Goal: Task Accomplishment & Management: Use online tool/utility

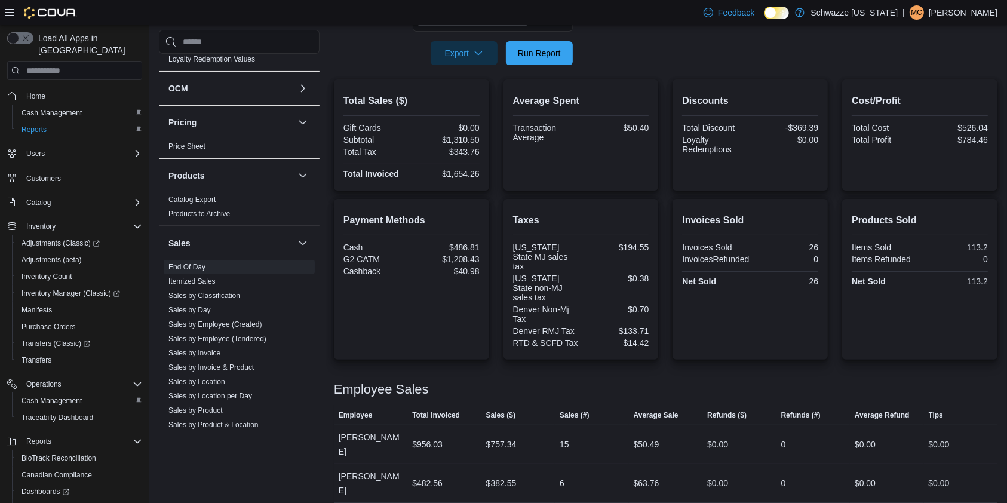
scroll to position [797, 0]
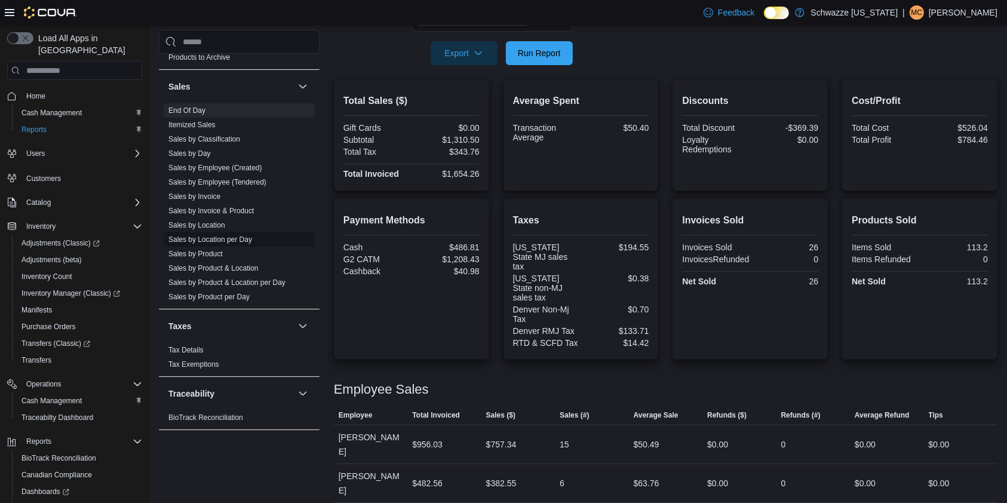
click at [237, 239] on link "Sales by Location per Day" at bounding box center [210, 239] width 84 height 8
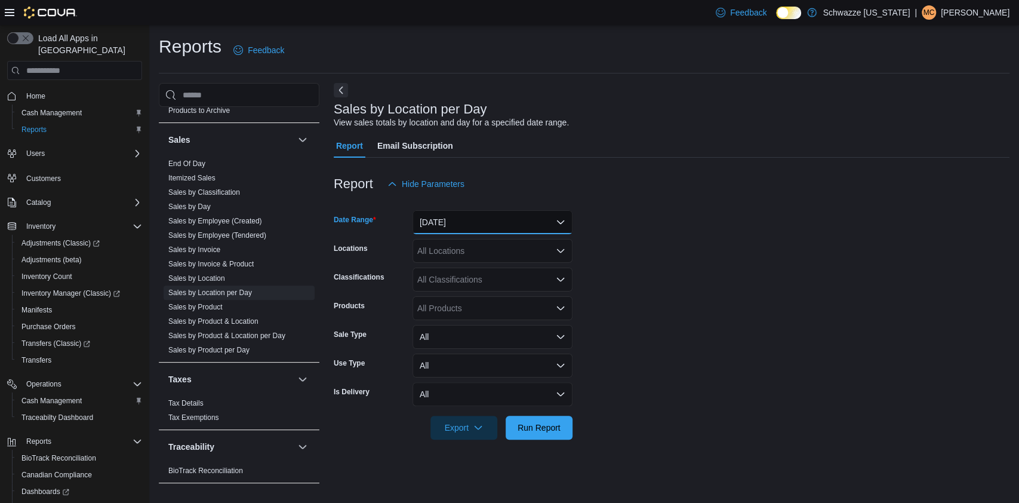
click at [503, 217] on button "[DATE]" at bounding box center [493, 222] width 160 height 24
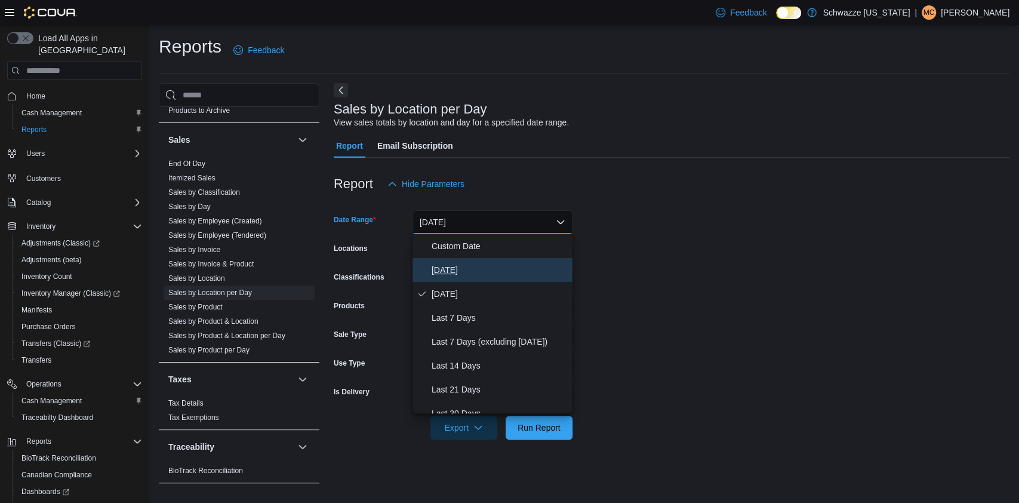
click at [465, 272] on span "[DATE]" at bounding box center [500, 270] width 136 height 14
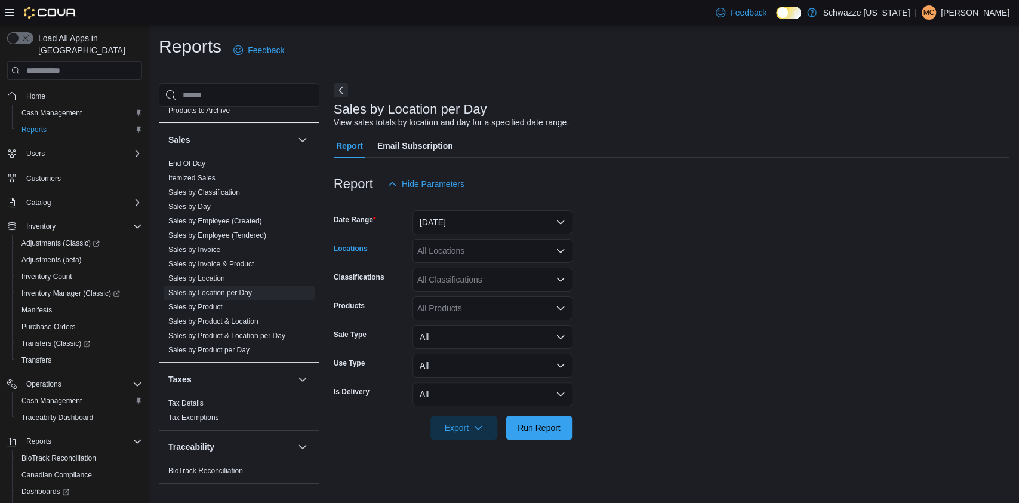
click at [515, 254] on div "All Locations" at bounding box center [493, 251] width 160 height 24
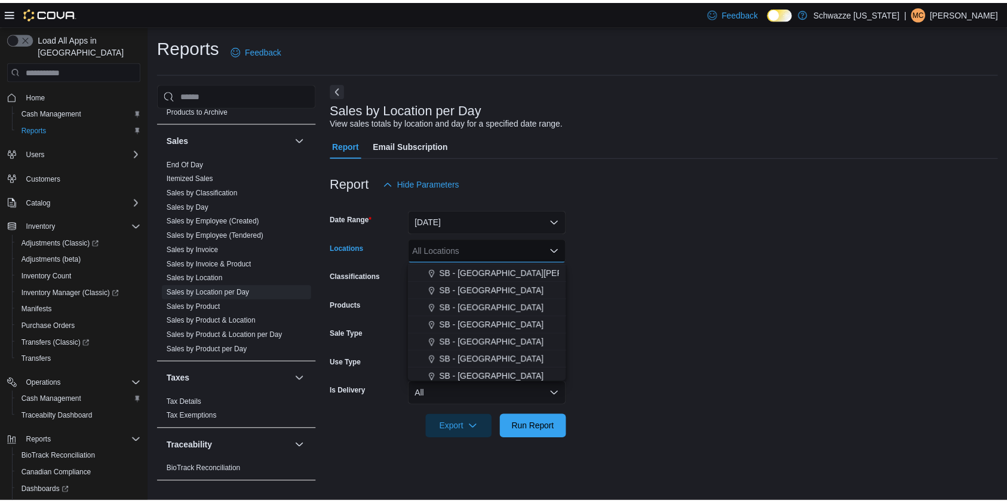
scroll to position [293, 0]
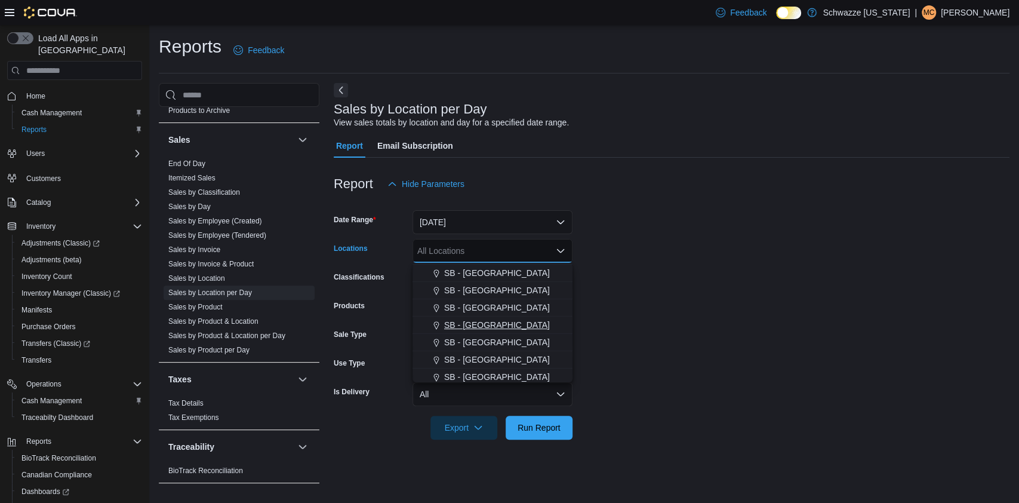
click at [502, 328] on div "SB - [GEOGRAPHIC_DATA]" at bounding box center [493, 325] width 146 height 12
click at [633, 303] on form "Date Range [DATE] Locations SB - [GEOGRAPHIC_DATA] Combo box. Selected. SB - [G…" at bounding box center [672, 318] width 676 height 244
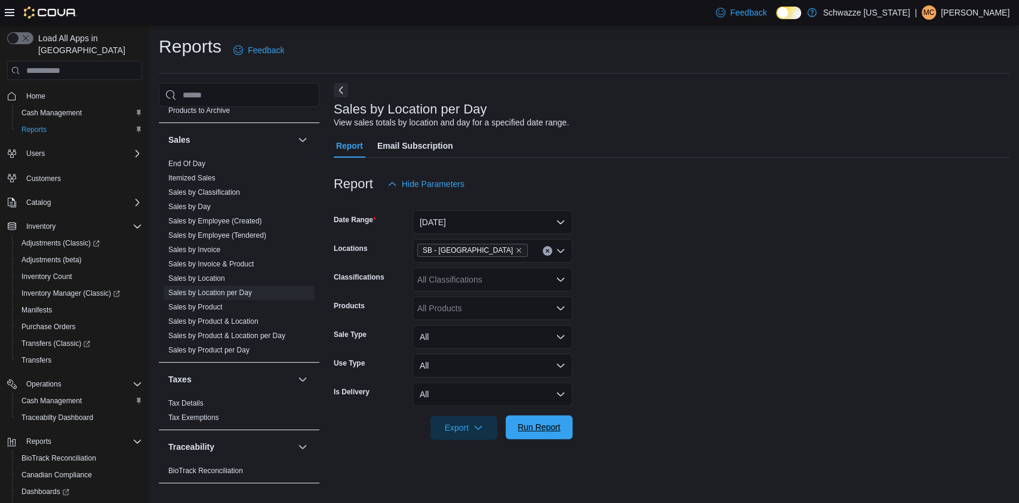
click at [544, 418] on span "Run Report" at bounding box center [539, 427] width 53 height 24
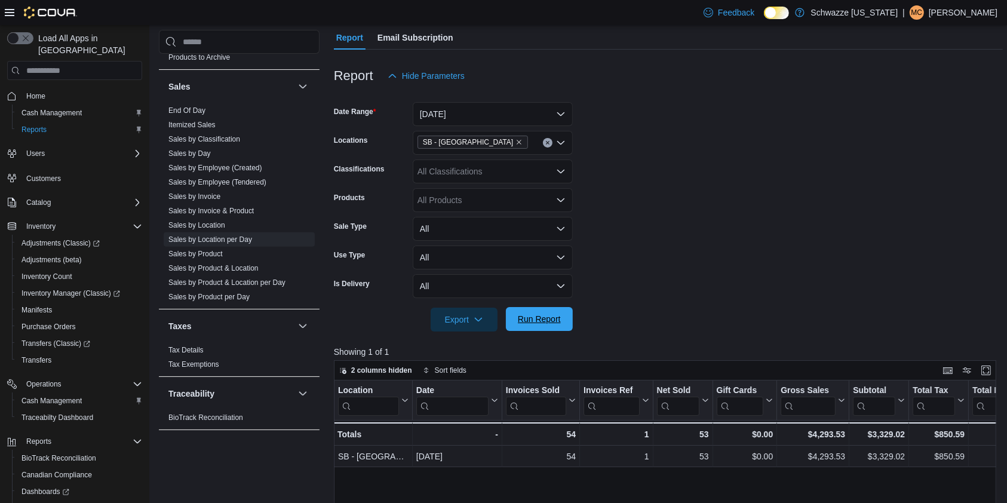
scroll to position [51, 0]
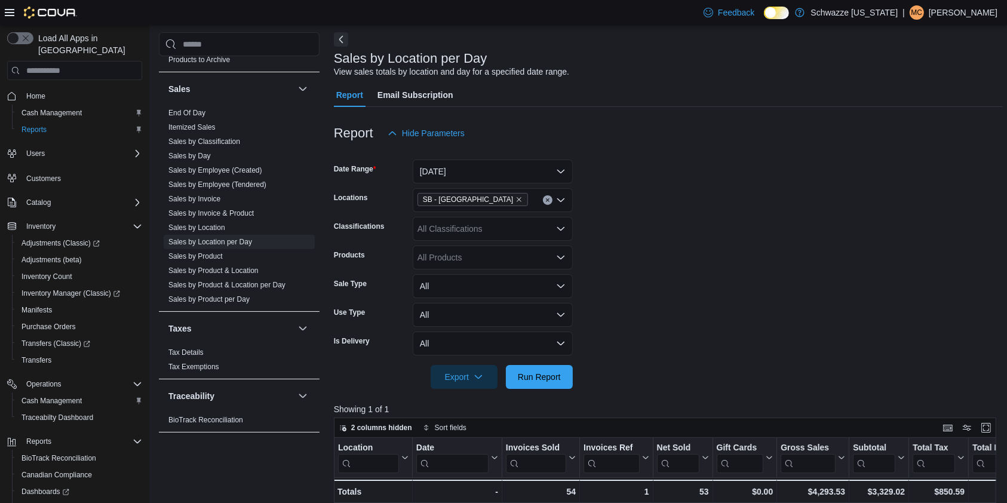
click at [545, 198] on icon "Clear input" at bounding box center [547, 200] width 5 height 5
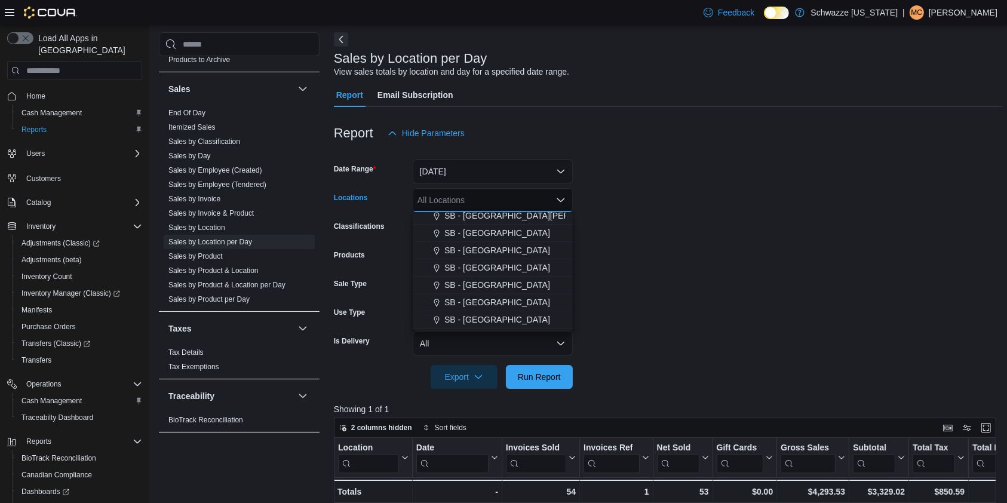
scroll to position [285, 0]
click at [508, 257] on button "SB - [GEOGRAPHIC_DATA]" at bounding box center [493, 264] width 160 height 17
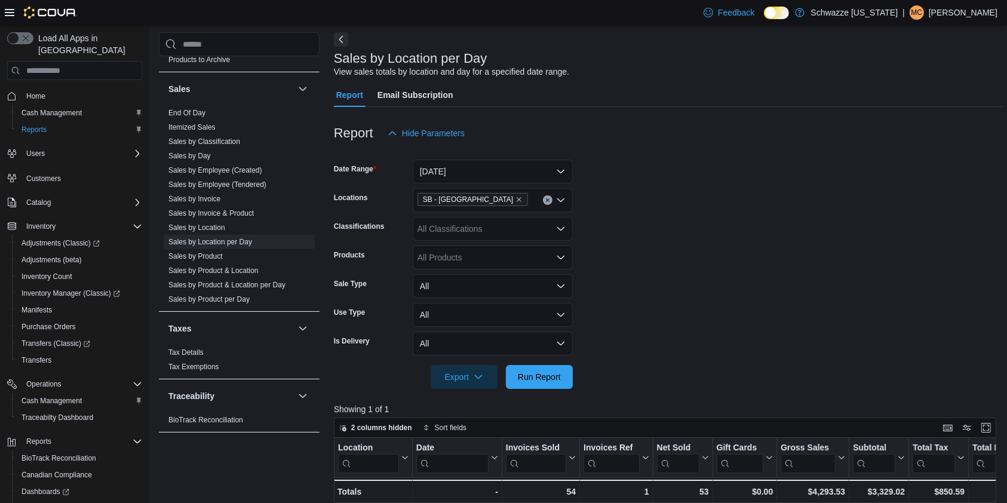
click at [630, 266] on form "Date Range [DATE] Locations SB - Highlands Classifications All Classifications …" at bounding box center [668, 267] width 669 height 244
click at [538, 386] on span "Run Report" at bounding box center [539, 376] width 53 height 24
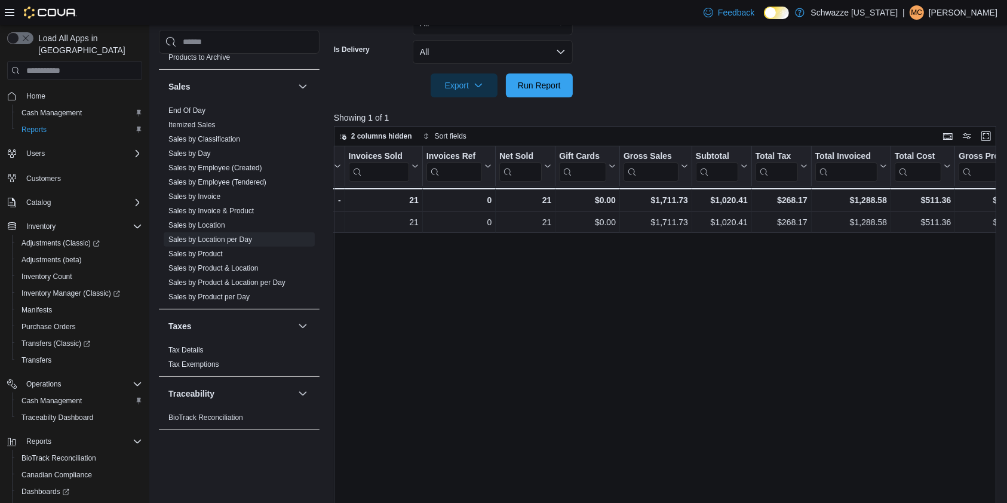
scroll to position [0, 164]
click at [566, 84] on button "Run Report" at bounding box center [539, 85] width 67 height 24
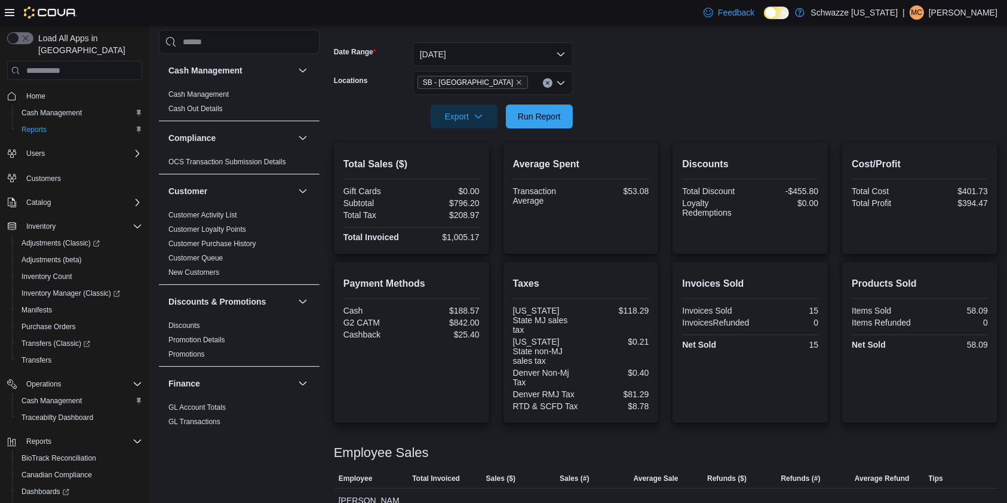
scroll to position [75, 0]
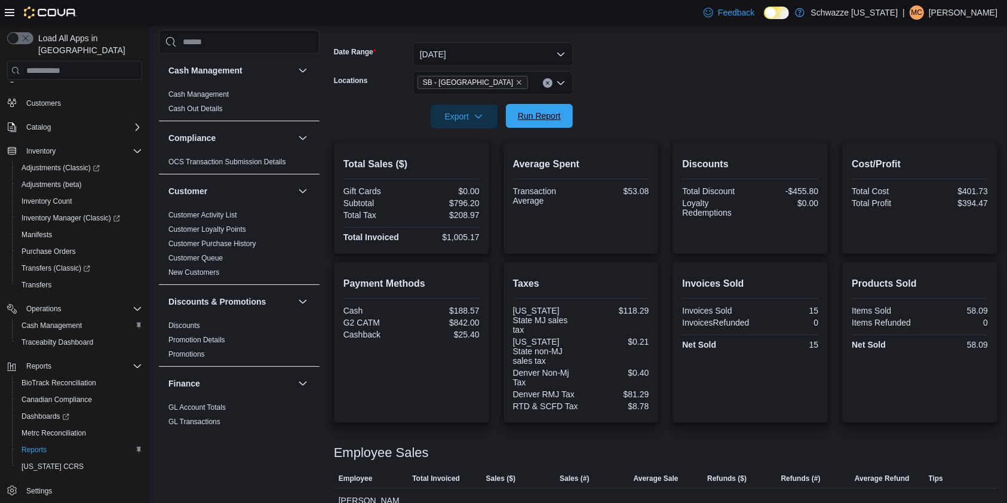
click at [534, 104] on span "Run Report" at bounding box center [539, 116] width 53 height 24
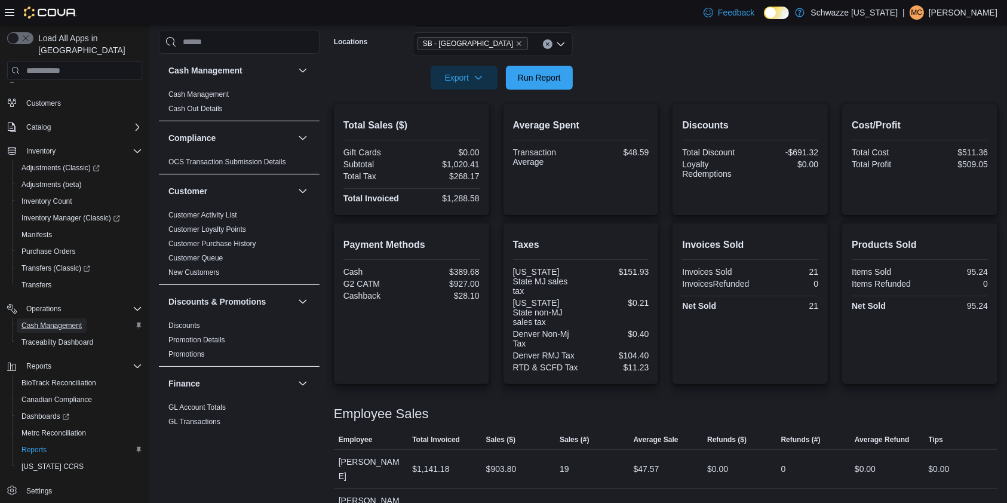
click at [51, 318] on span "Cash Management" at bounding box center [51, 325] width 60 height 14
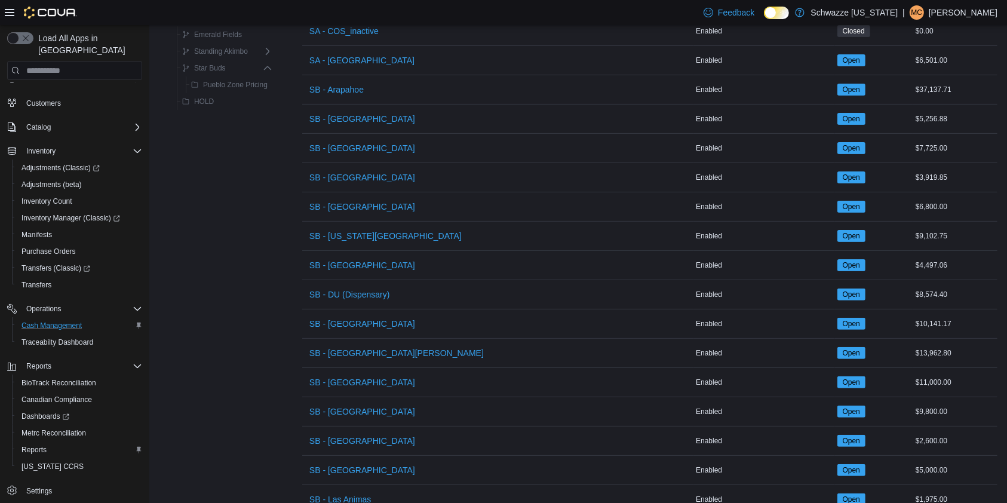
scroll to position [293, 0]
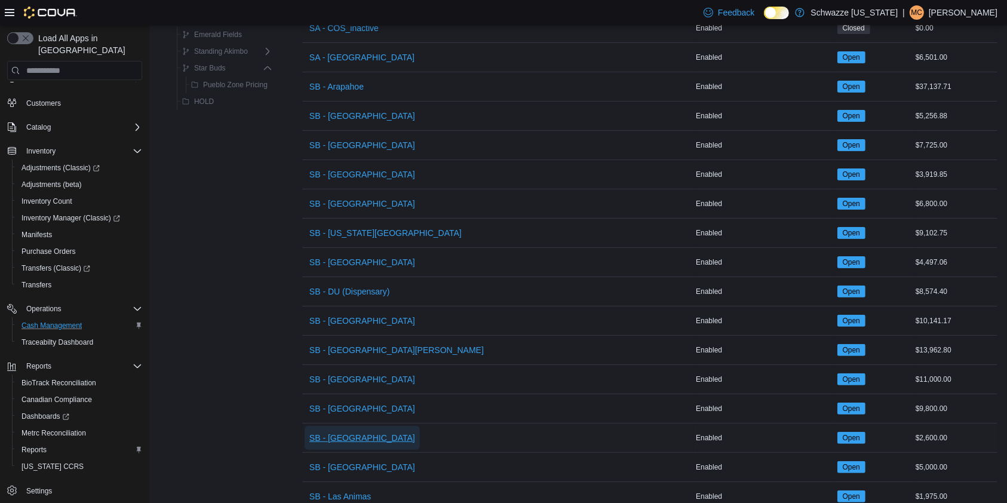
click at [349, 429] on span "SB - [GEOGRAPHIC_DATA]" at bounding box center [362, 438] width 106 height 24
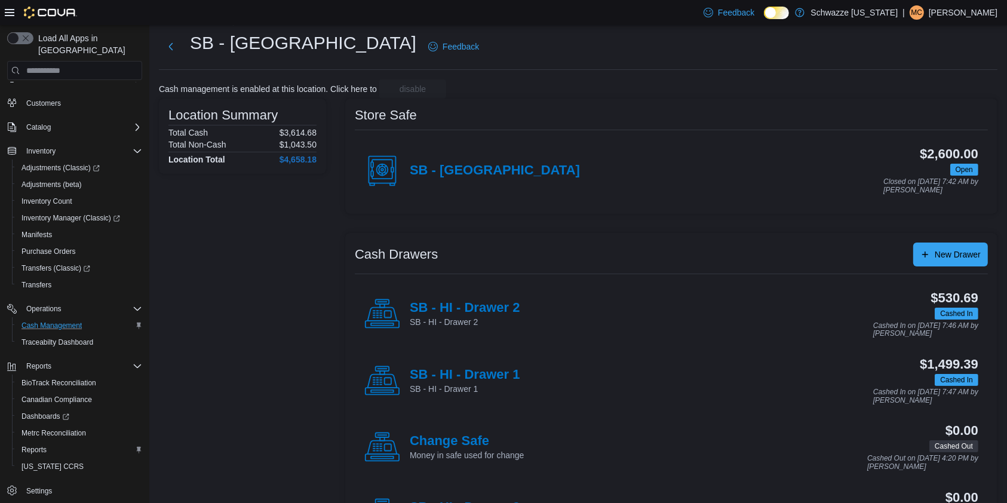
scroll to position [26, 0]
click at [486, 374] on h4 "SB - HI - Drawer 1" at bounding box center [465, 374] width 110 height 16
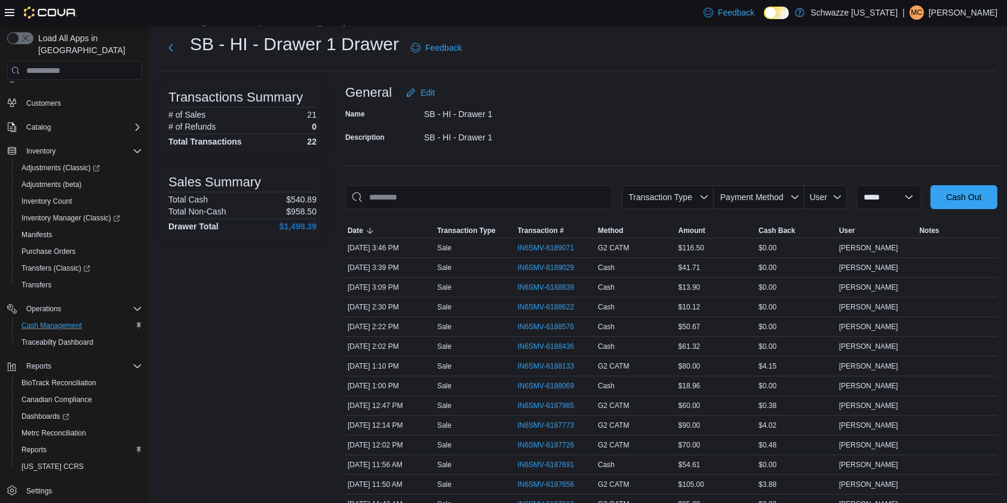
scroll to position [12, 0]
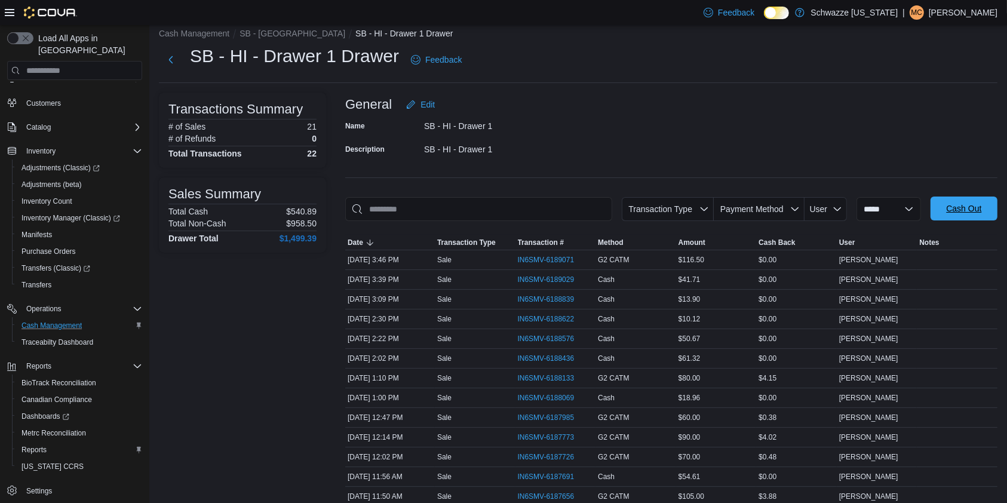
click at [965, 201] on span "Cash Out" at bounding box center [963, 208] width 53 height 24
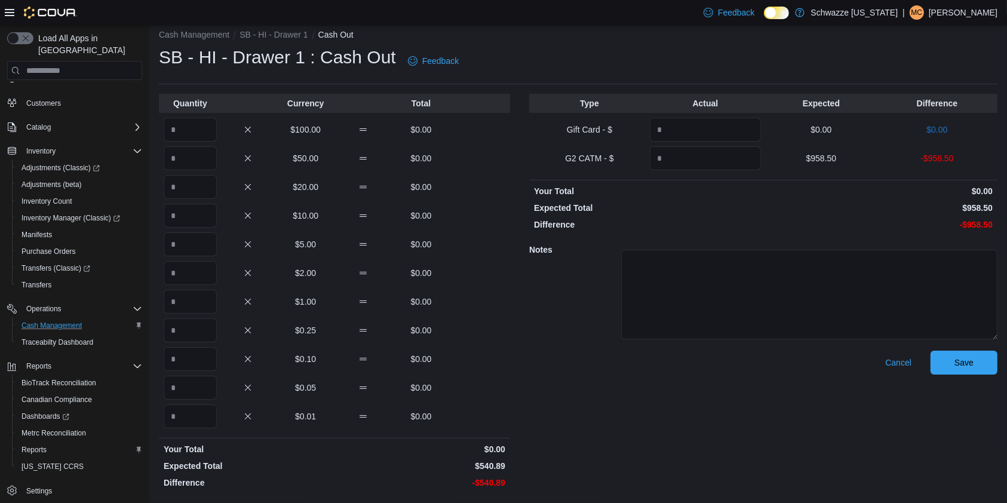
scroll to position [11, 0]
click at [192, 119] on input "Quantity" at bounding box center [190, 130] width 53 height 24
type input "*"
click at [506, 163] on div "$50.00 $0.00" at bounding box center [334, 158] width 351 height 24
click at [80, 321] on span "Cash Management" at bounding box center [51, 326] width 60 height 10
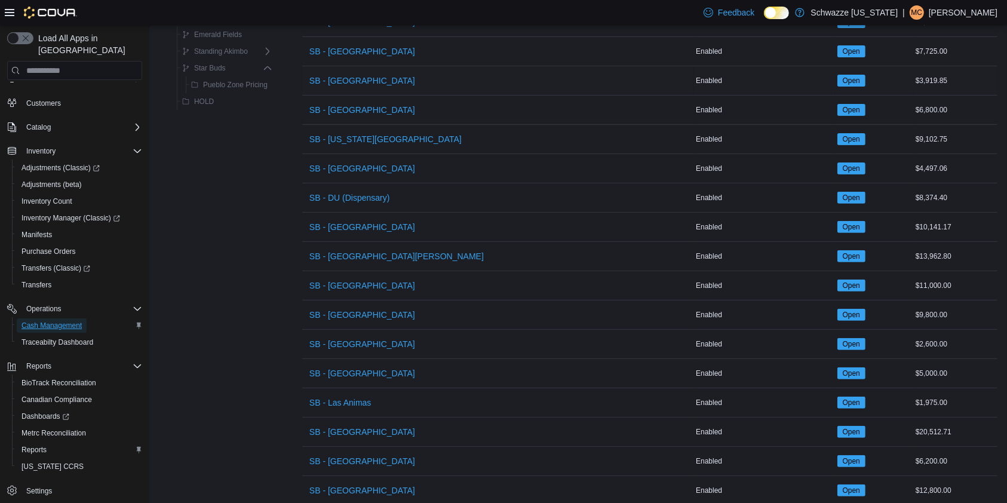
scroll to position [387, 0]
click at [352, 344] on span "SB - [GEOGRAPHIC_DATA]" at bounding box center [362, 343] width 106 height 12
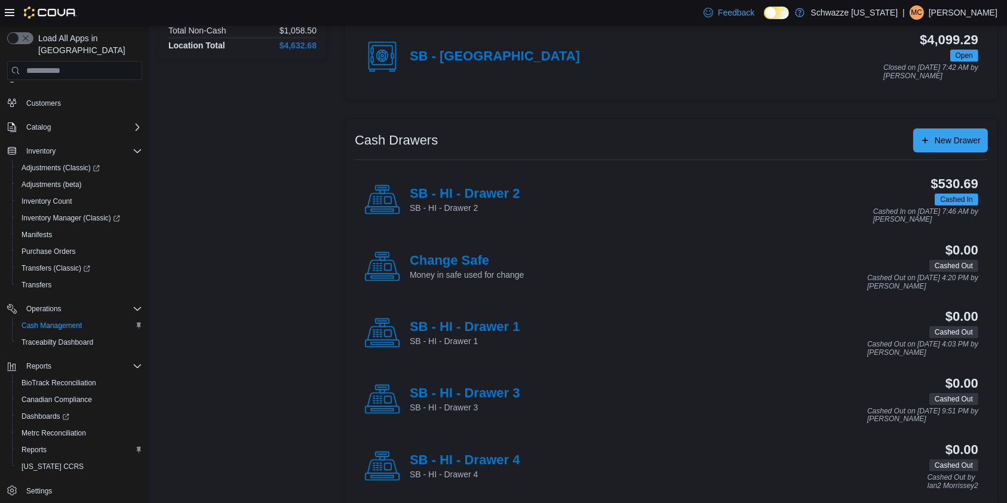
scroll to position [141, 0]
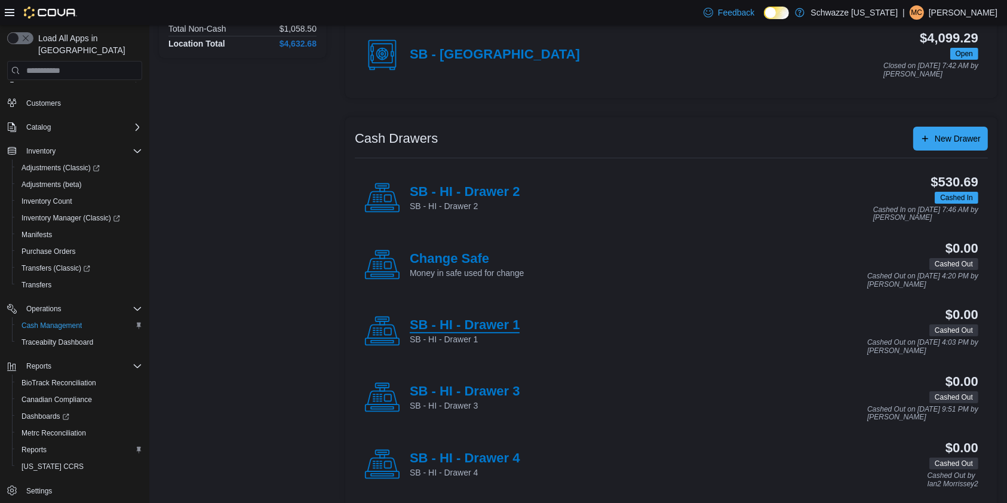
click at [488, 326] on h4 "SB - HI - Drawer 1" at bounding box center [465, 326] width 110 height 16
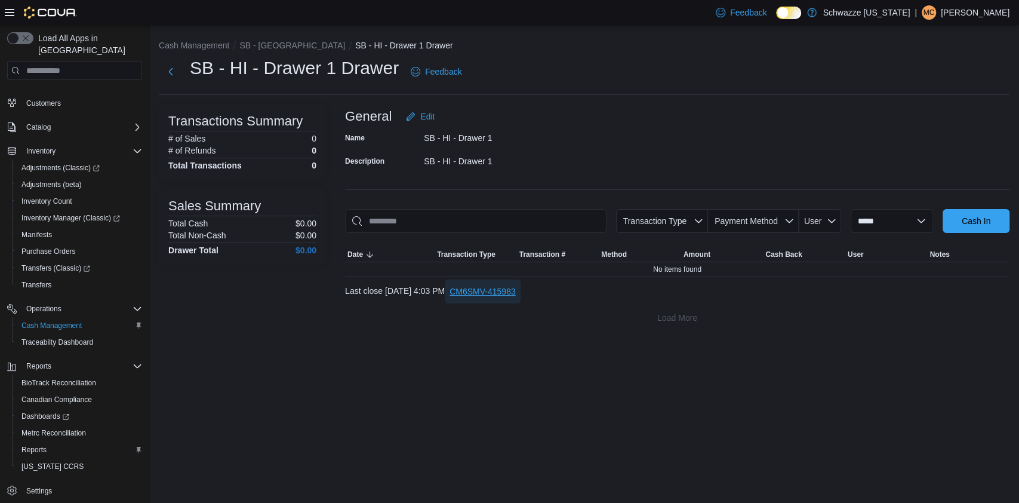
click at [508, 291] on span "CM6SMV-415983" at bounding box center [483, 291] width 66 height 12
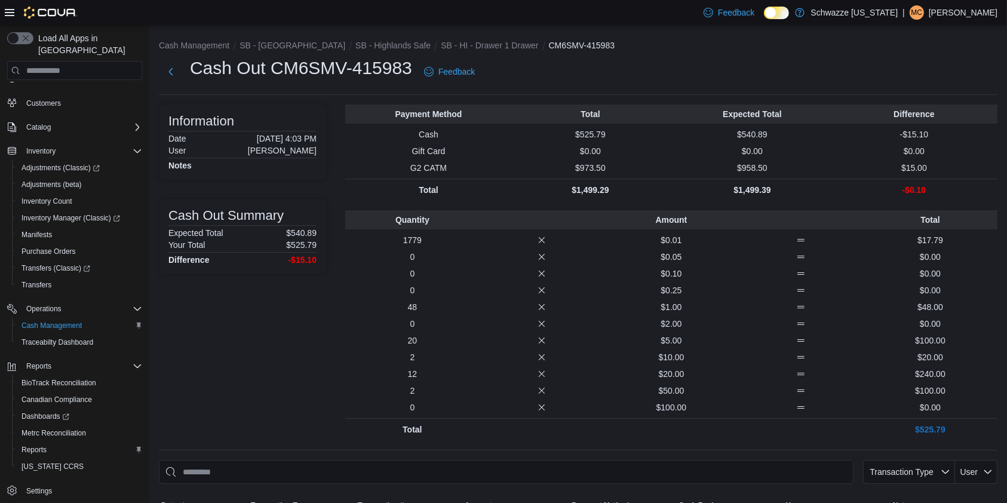
scroll to position [1, 0]
click at [175, 68] on button "Next" at bounding box center [171, 71] width 24 height 24
